Goal: Find specific page/section: Find specific page/section

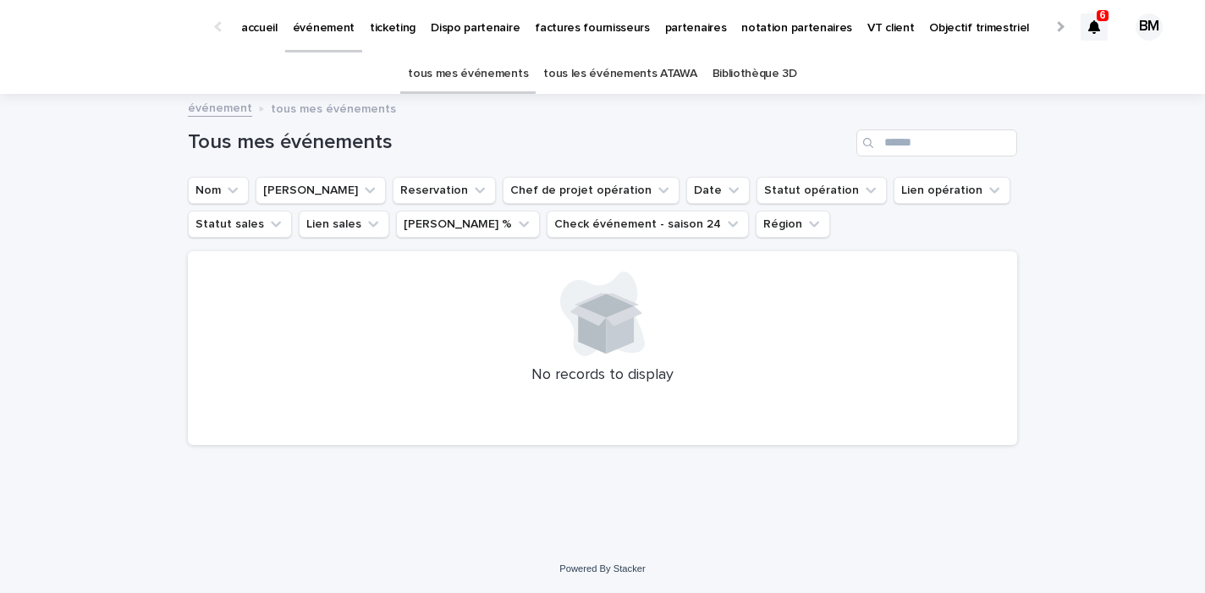
click at [626, 74] on link "tous les événements ATAWA" at bounding box center [619, 74] width 153 height 40
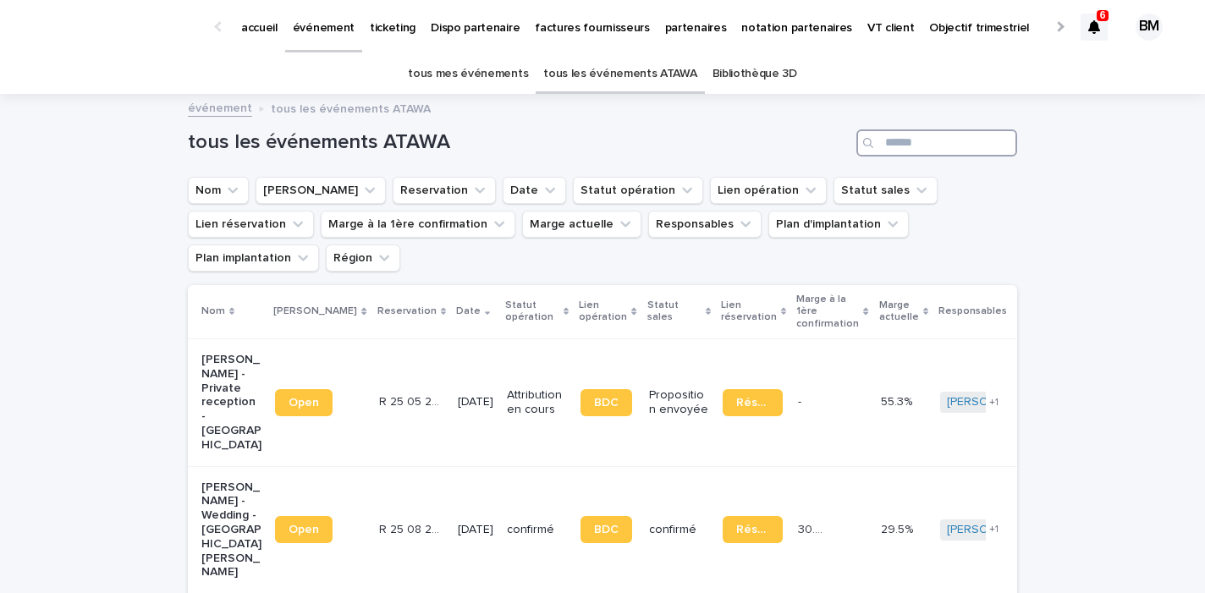
click at [924, 147] on input "Search" at bounding box center [937, 143] width 161 height 27
click at [665, 22] on p "partenaires" at bounding box center [696, 18] width 62 height 36
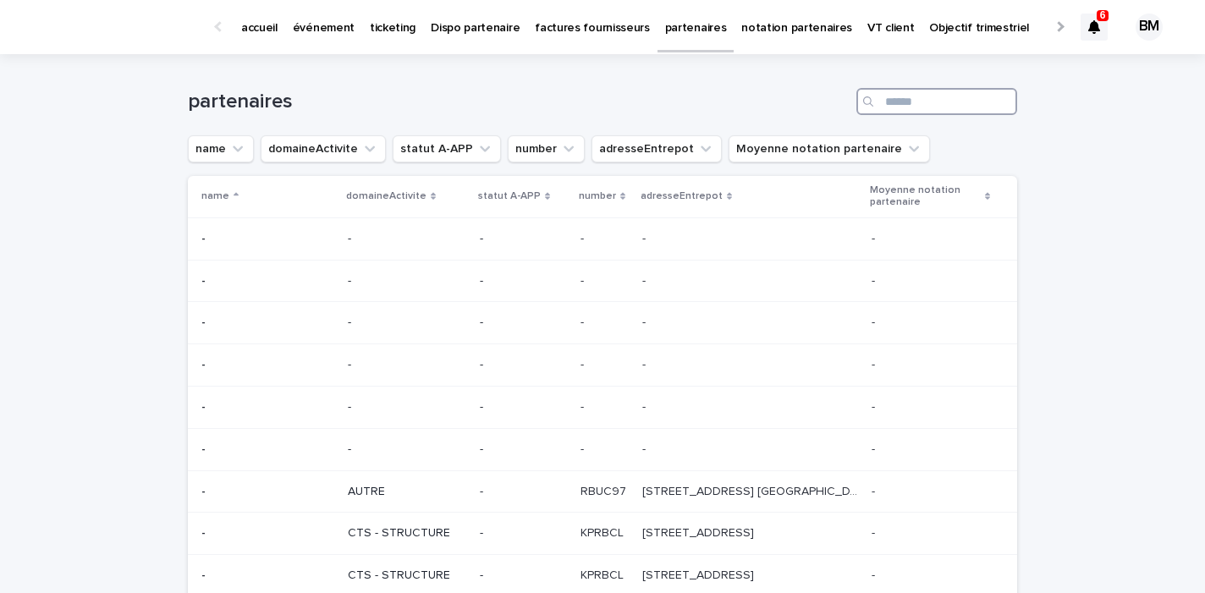
click at [907, 103] on input "Search" at bounding box center [937, 101] width 161 height 27
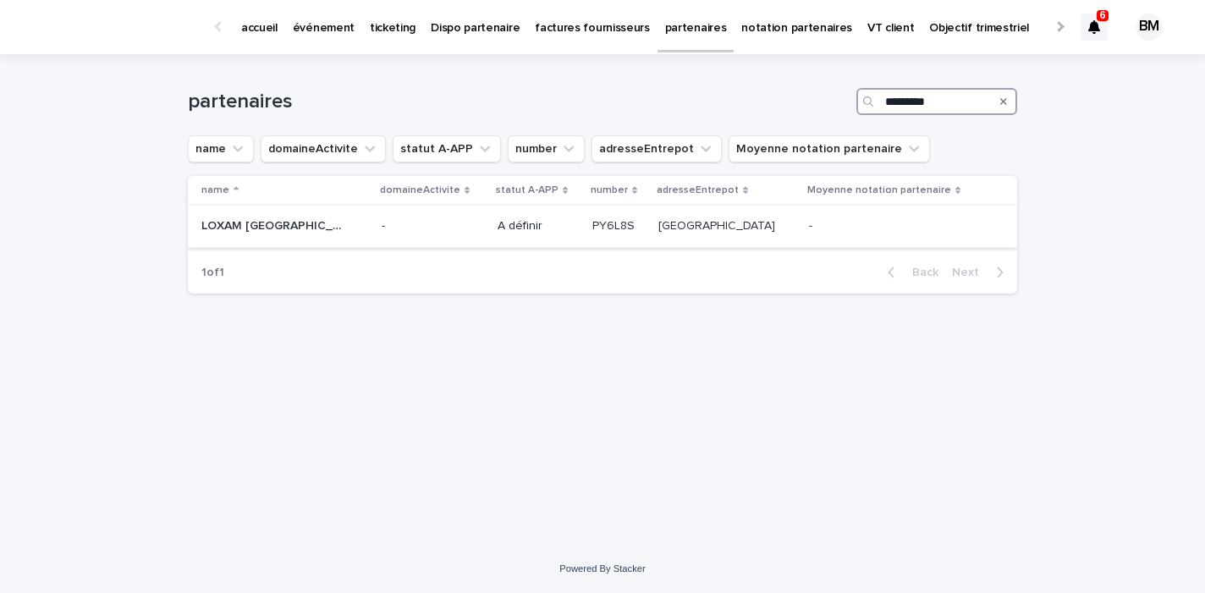
type input "*********"
click at [310, 219] on div "LOXAM [GEOGRAPHIC_DATA] LOXAM [GEOGRAPHIC_DATA]" at bounding box center [284, 226] width 167 height 28
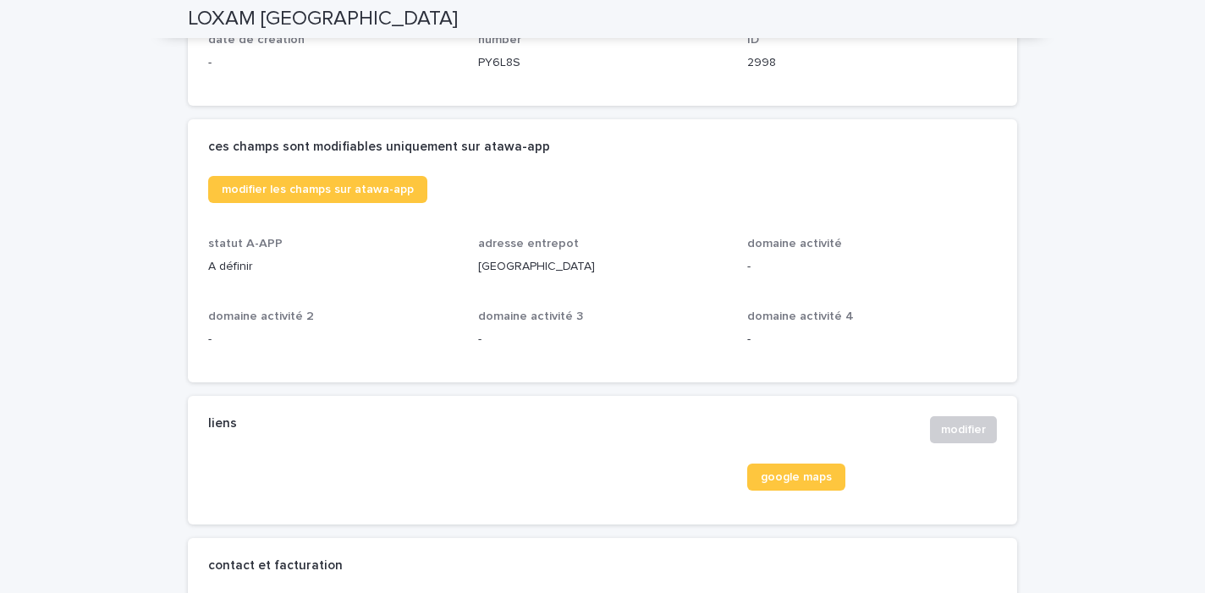
scroll to position [364, 0]
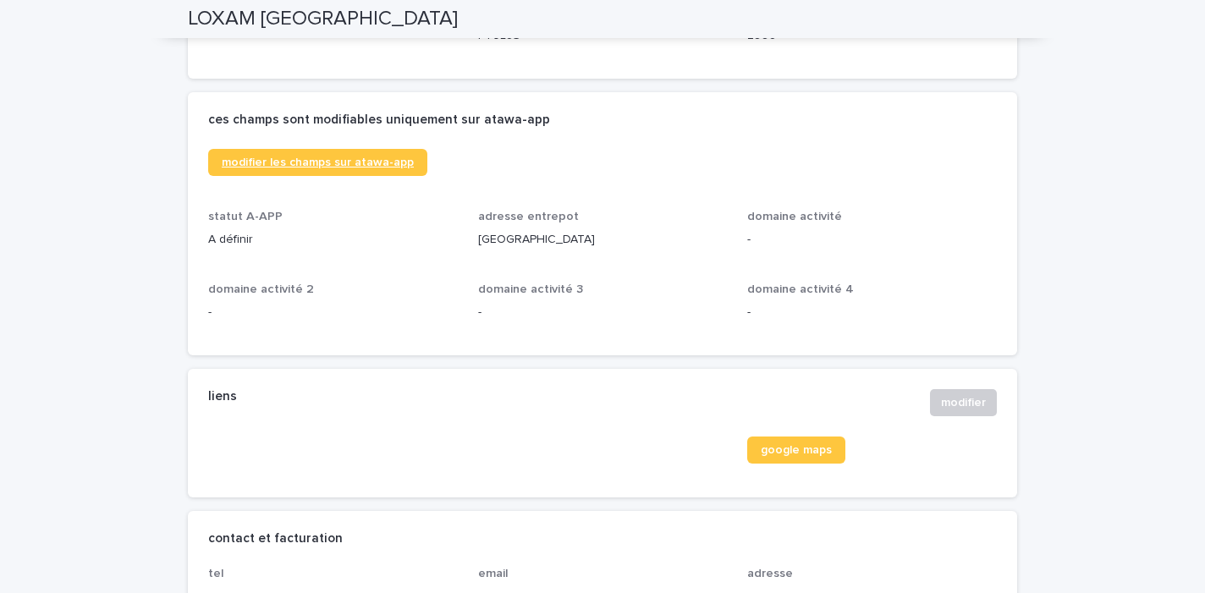
click at [355, 157] on span "modifier les champs sur atawa-app" at bounding box center [318, 163] width 192 height 12
